Goal: Information Seeking & Learning: Check status

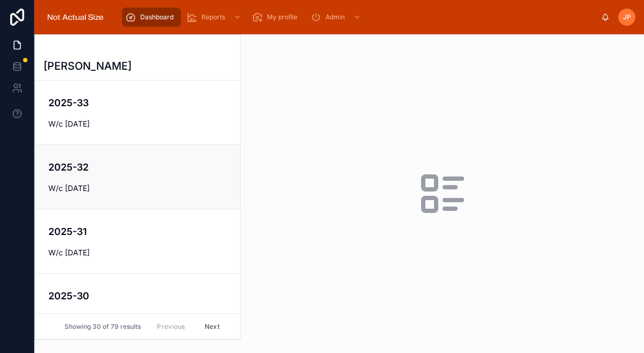
click at [140, 163] on h4 "2025-32" at bounding box center [137, 167] width 179 height 14
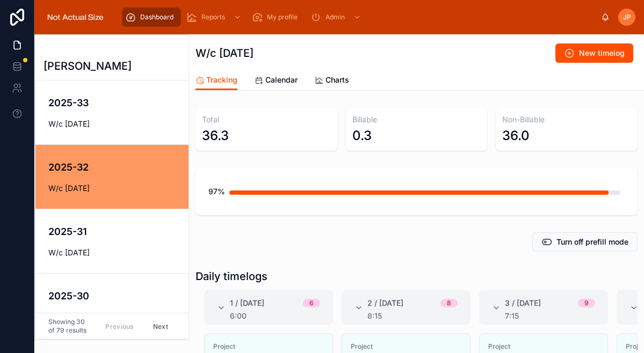
click at [91, 15] on img at bounding box center [75, 17] width 65 height 17
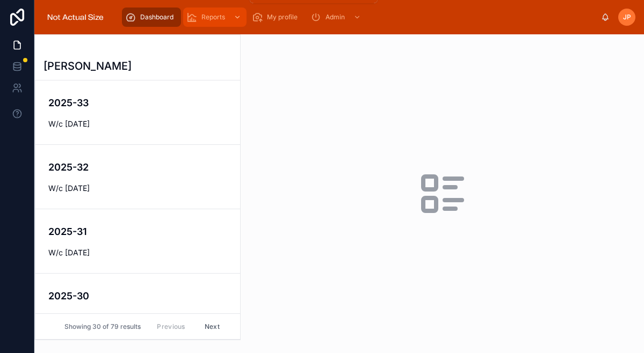
click at [213, 17] on span "Reports" at bounding box center [213, 17] width 24 height 9
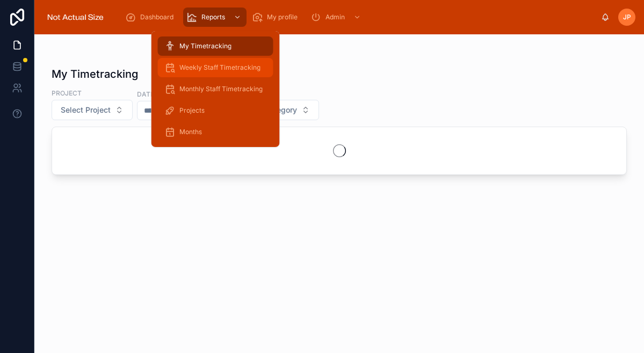
click at [235, 68] on span "Weekly Staff Timetracking" at bounding box center [219, 67] width 81 height 9
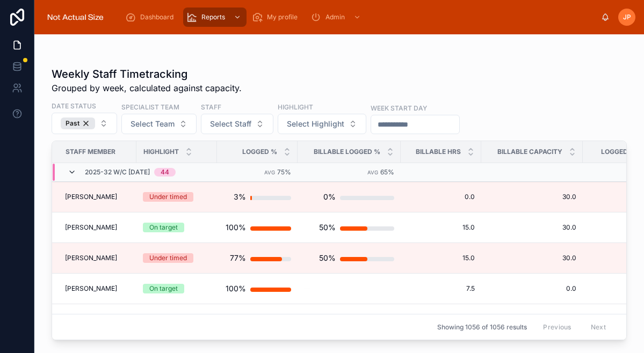
click at [75, 172] on icon at bounding box center [72, 172] width 9 height 9
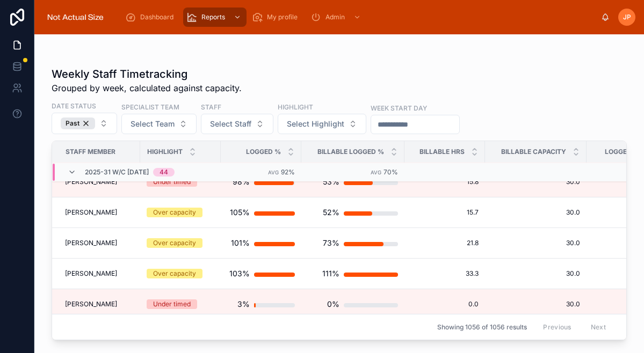
scroll to position [832, 0]
